Goal: Book appointment/travel/reservation

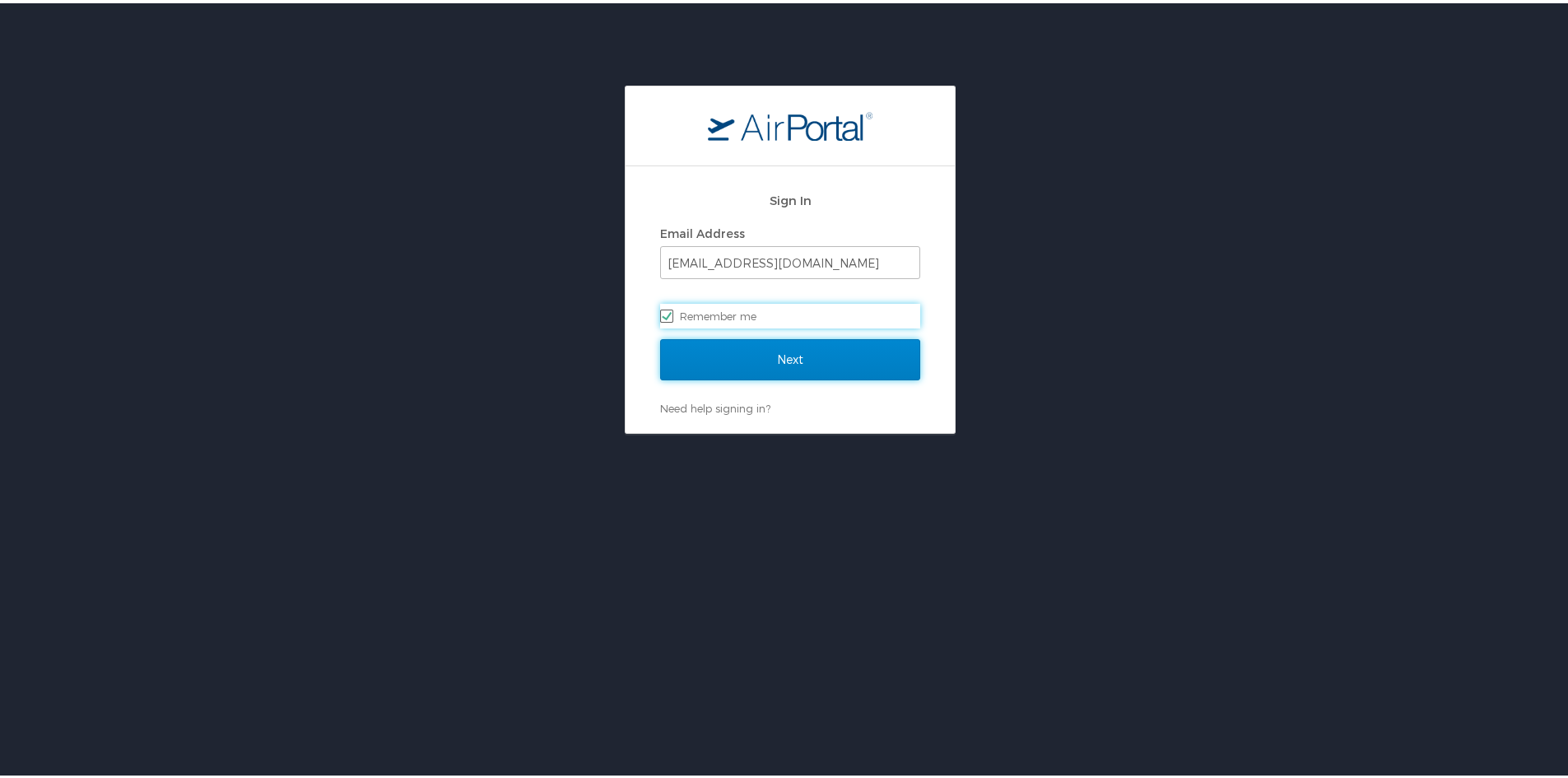
click at [726, 351] on input "Next" at bounding box center [790, 356] width 260 height 42
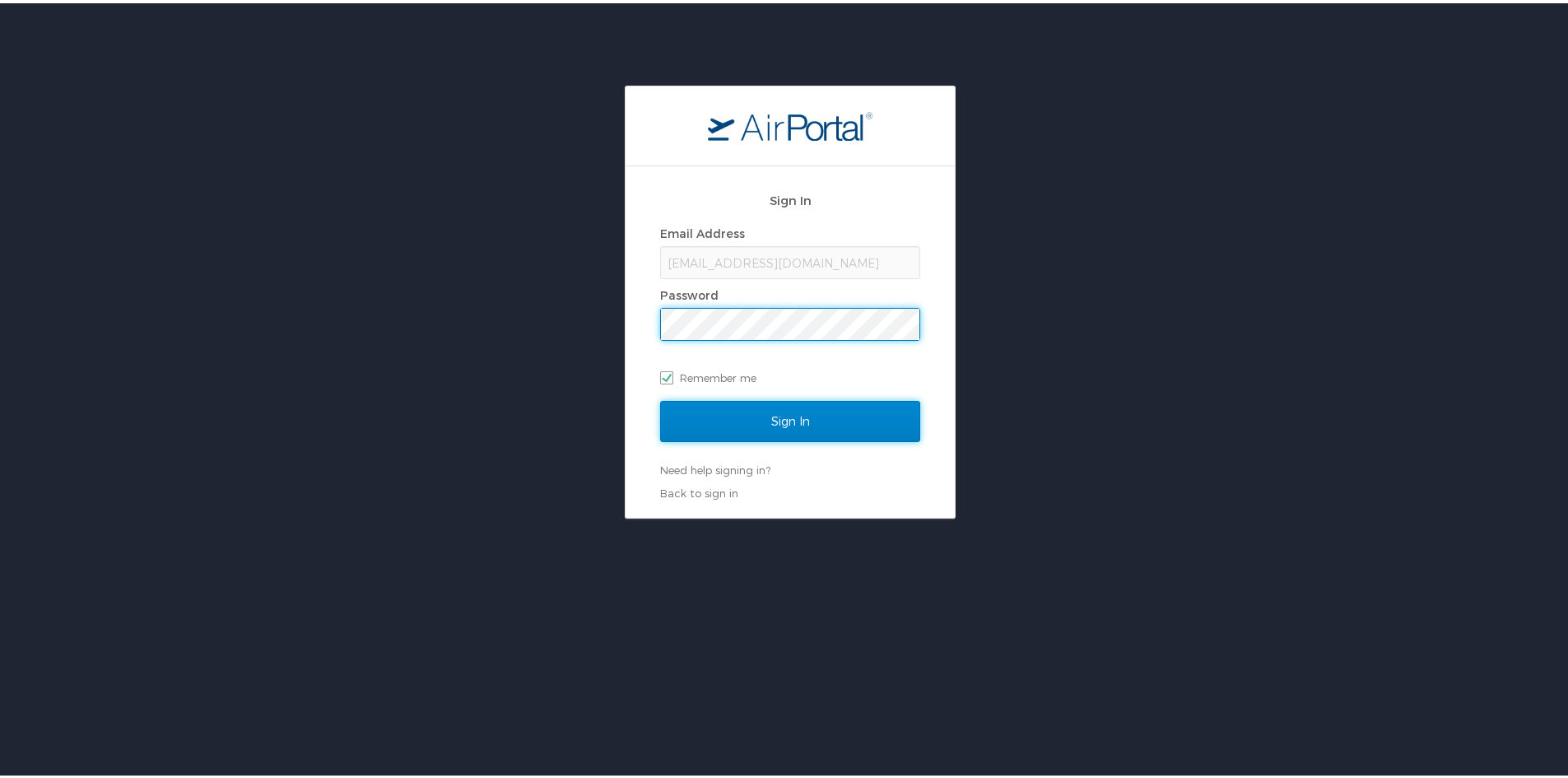
click at [741, 414] on input "Sign In" at bounding box center [790, 418] width 260 height 42
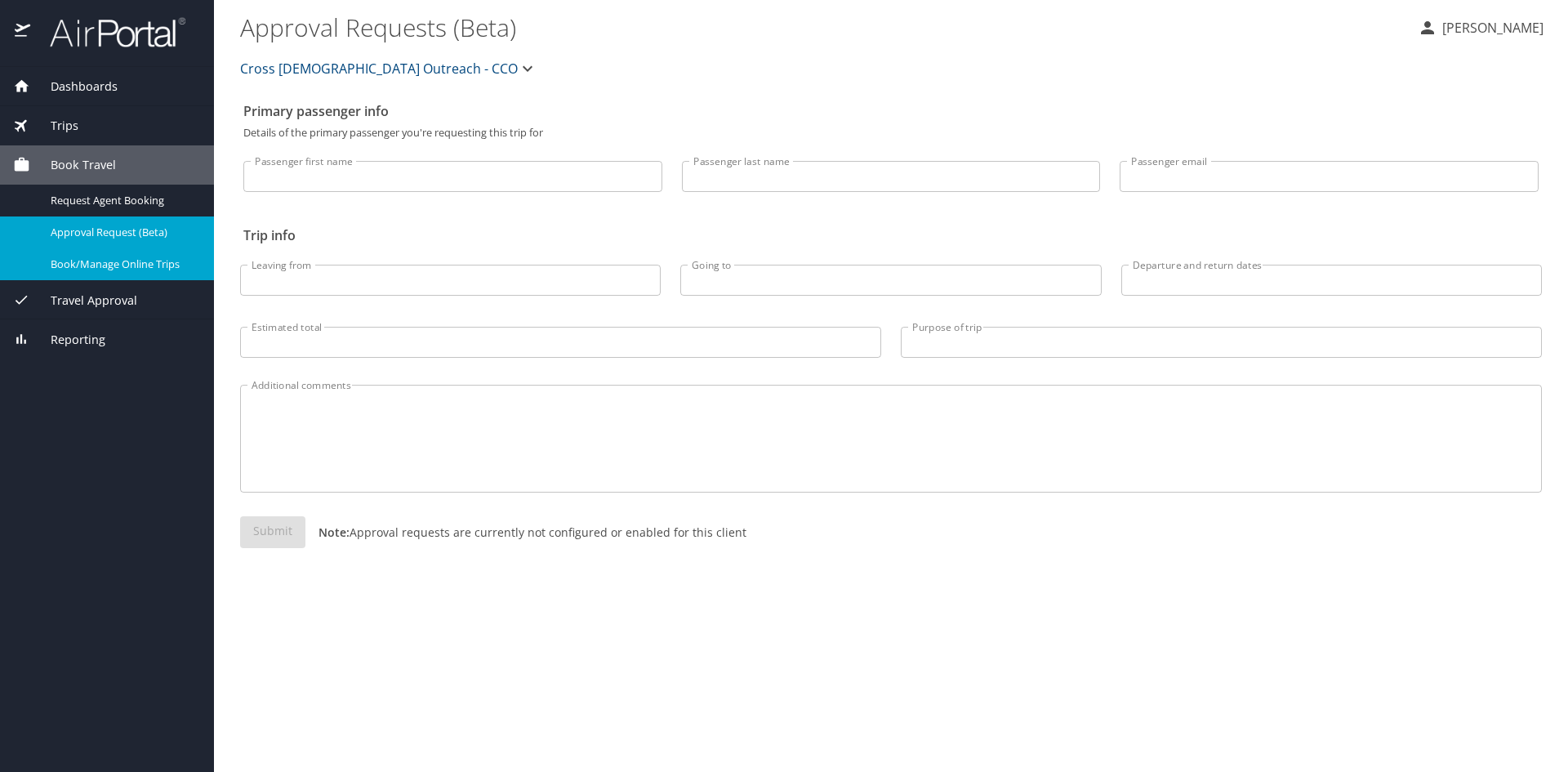
click at [93, 259] on span "Book/Manage Online Trips" at bounding box center [123, 264] width 144 height 16
